Goal: Check status: Check status

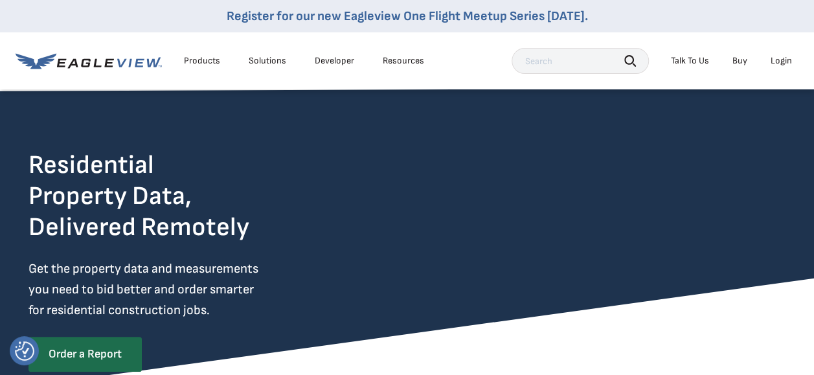
click at [787, 61] on div "Login" at bounding box center [780, 61] width 21 height 12
click at [778, 60] on div "Login" at bounding box center [780, 61] width 21 height 12
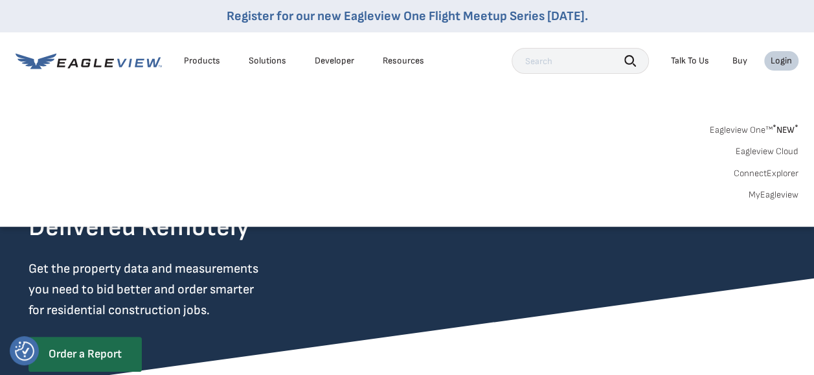
click at [776, 196] on link "MyEagleview" at bounding box center [773, 195] width 50 height 12
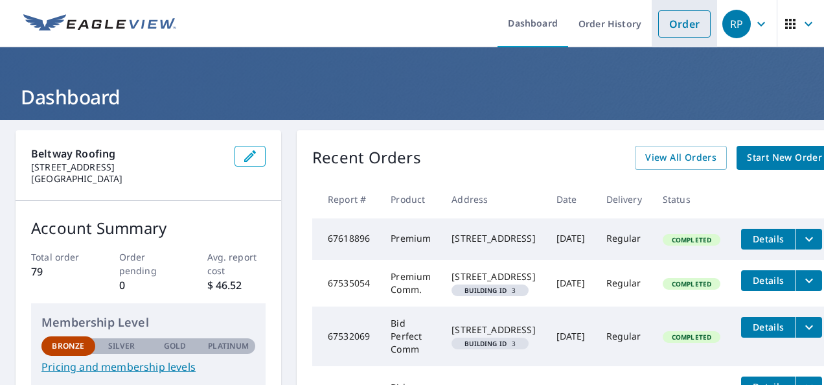
click at [673, 29] on link "Order" at bounding box center [684, 23] width 52 height 27
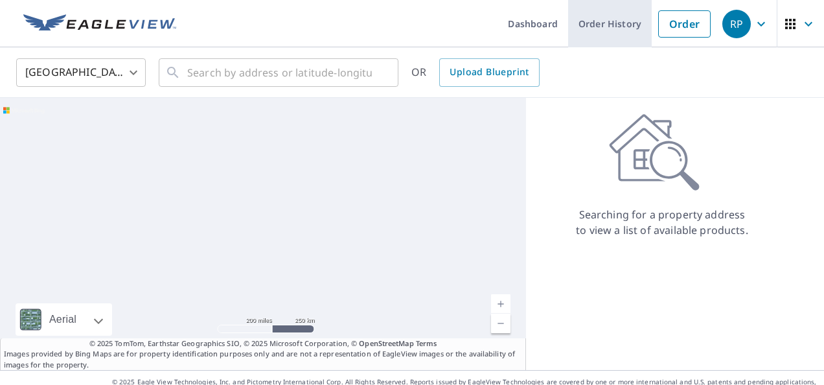
click at [594, 28] on link "Order History" at bounding box center [610, 23] width 84 height 47
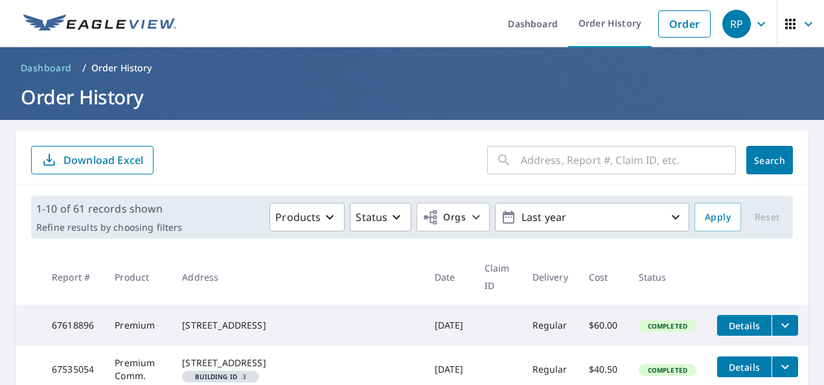
click at [620, 163] on input "text" at bounding box center [628, 160] width 215 height 36
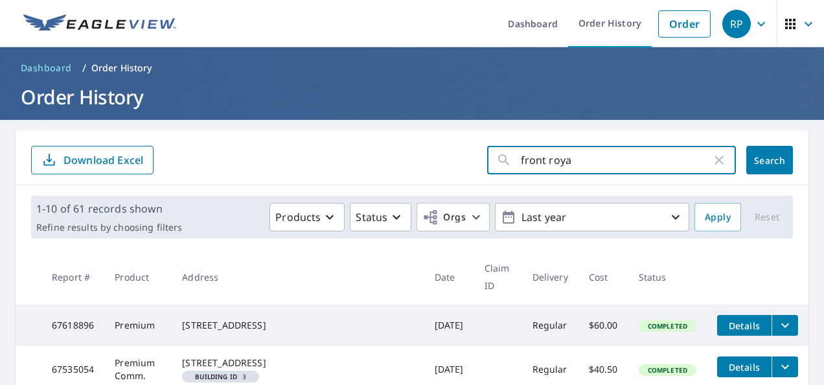
type input "front royal"
click button "Search" at bounding box center [769, 160] width 47 height 28
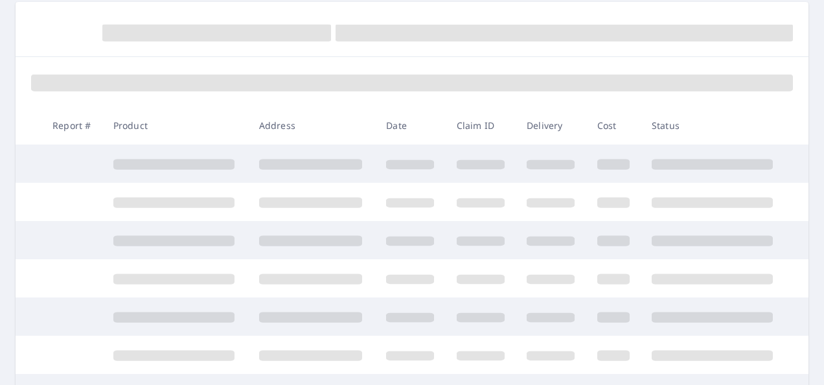
scroll to position [129, 0]
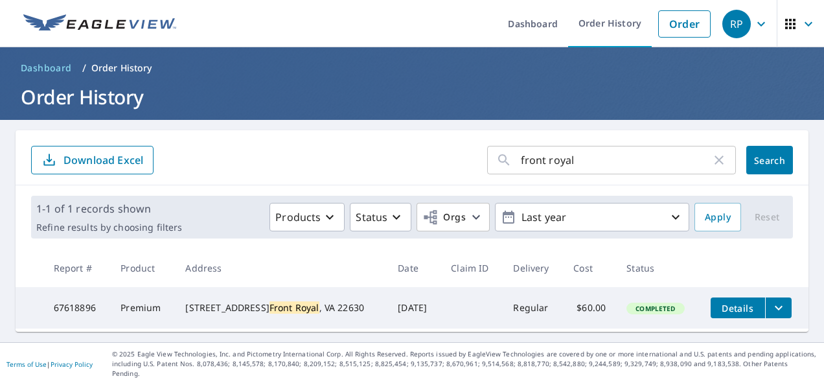
click at [765, 304] on button "filesDropdownBtn-67618896" at bounding box center [778, 307] width 27 height 21
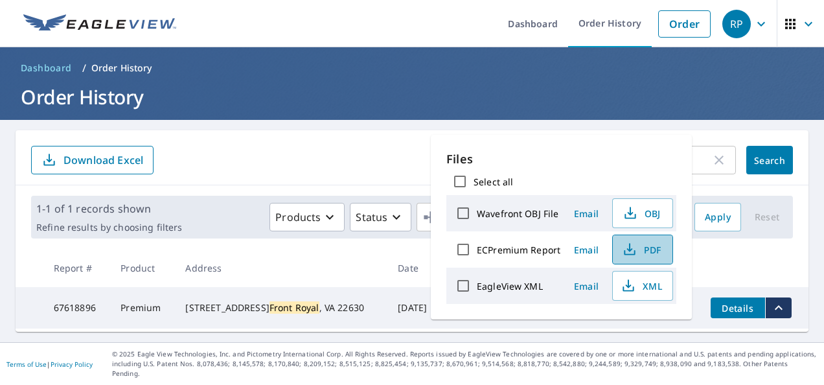
click at [629, 252] on icon "button" at bounding box center [630, 249] width 16 height 16
